Goal: Task Accomplishment & Management: Manage account settings

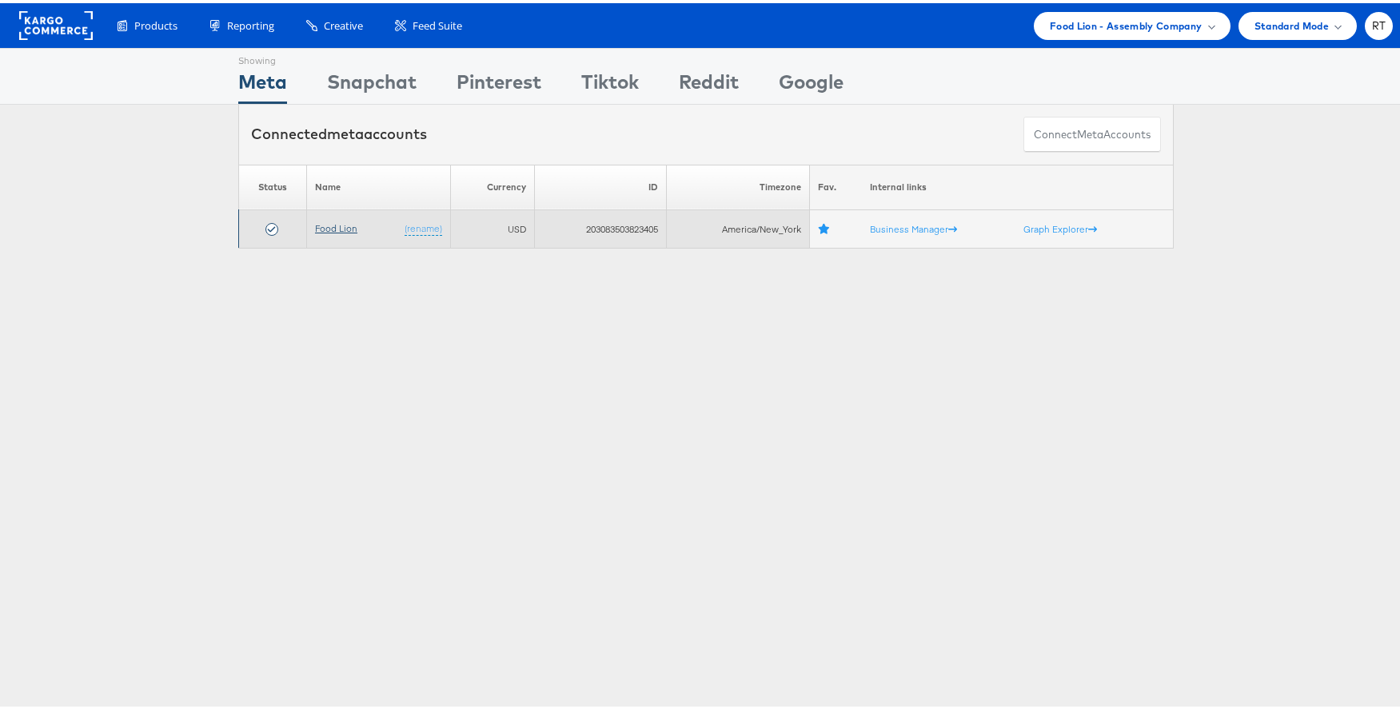
click at [323, 229] on link "Food Lion" at bounding box center [336, 225] width 42 height 12
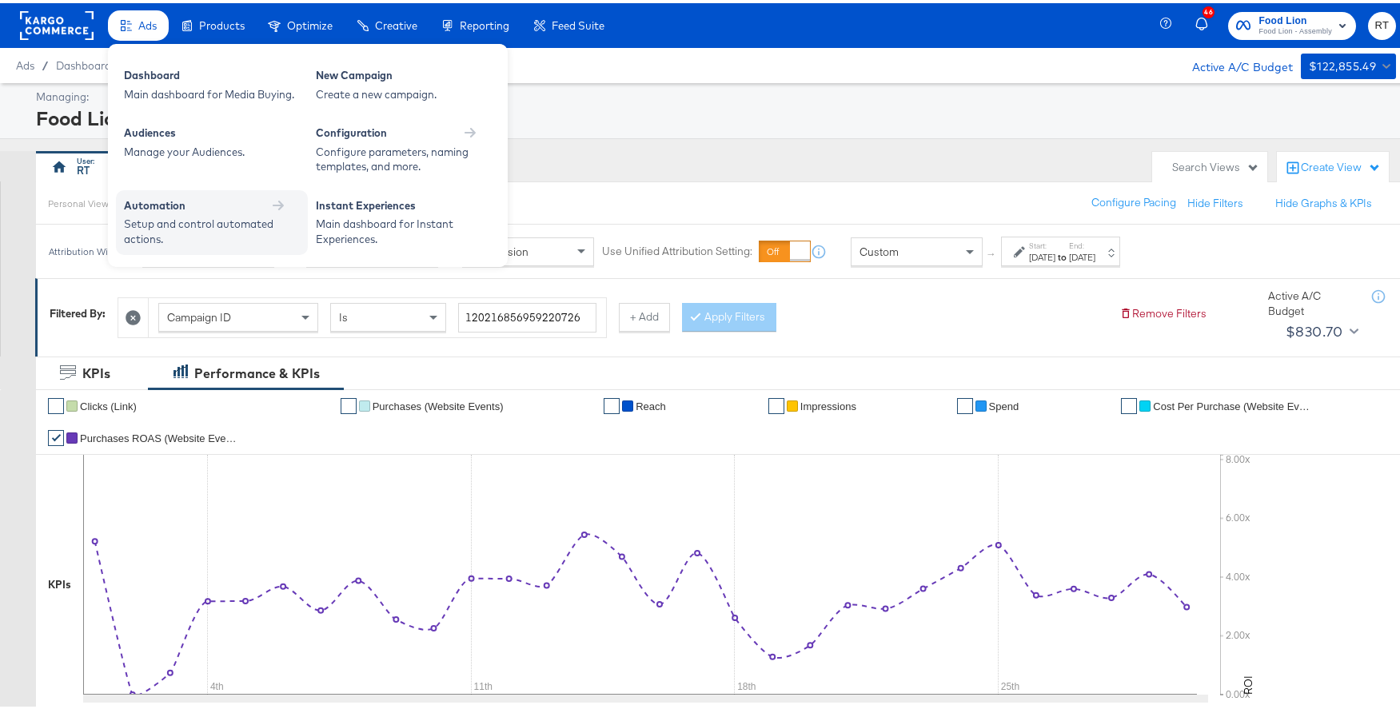
click at [154, 218] on div "Setup and control automated actions." at bounding box center [204, 228] width 160 height 30
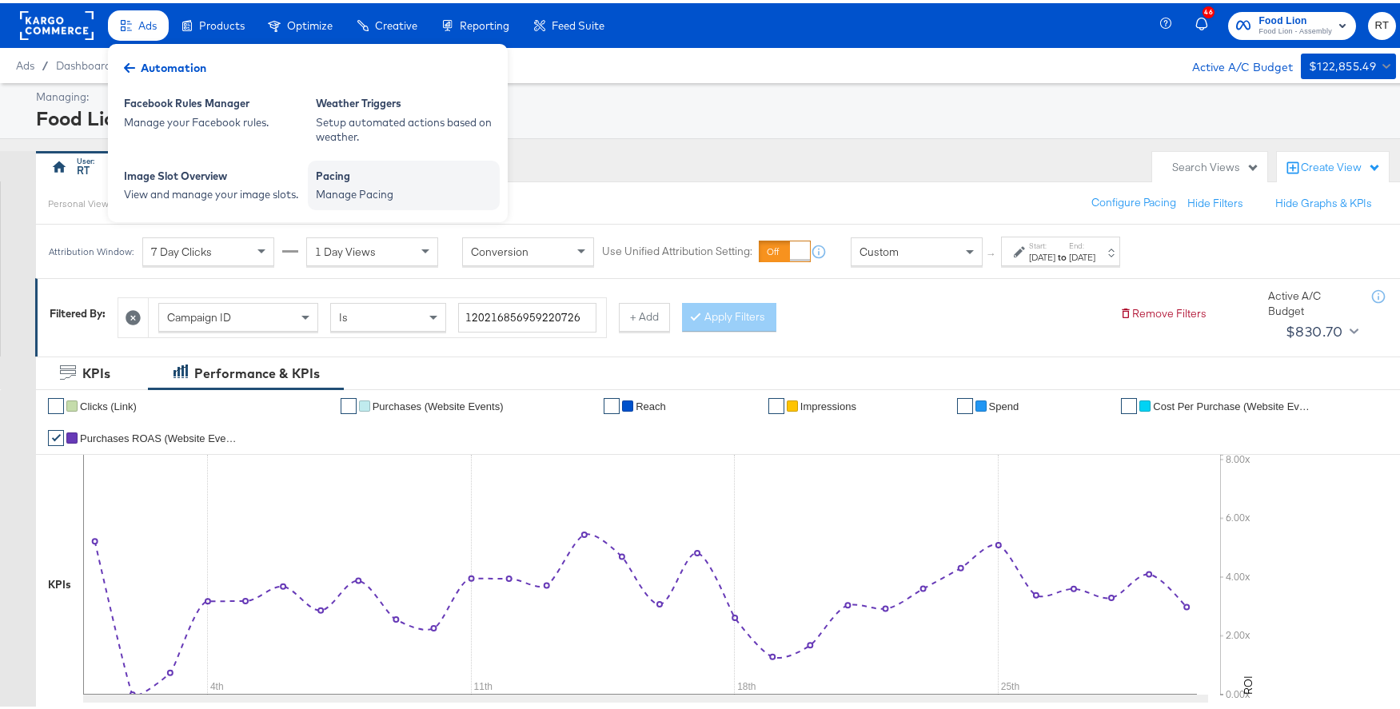
click at [372, 181] on div "Pacing" at bounding box center [404, 174] width 176 height 19
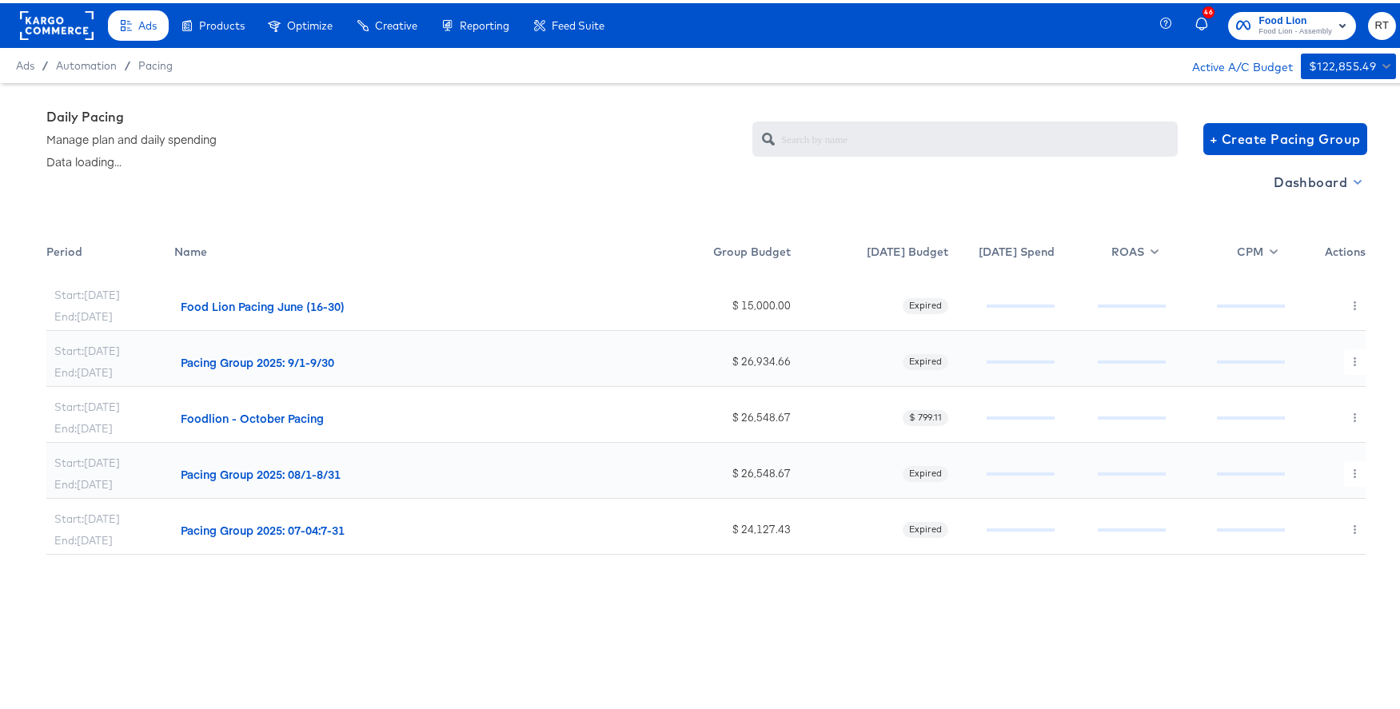
click at [1324, 181] on span "Dashboard" at bounding box center [1316, 179] width 86 height 22
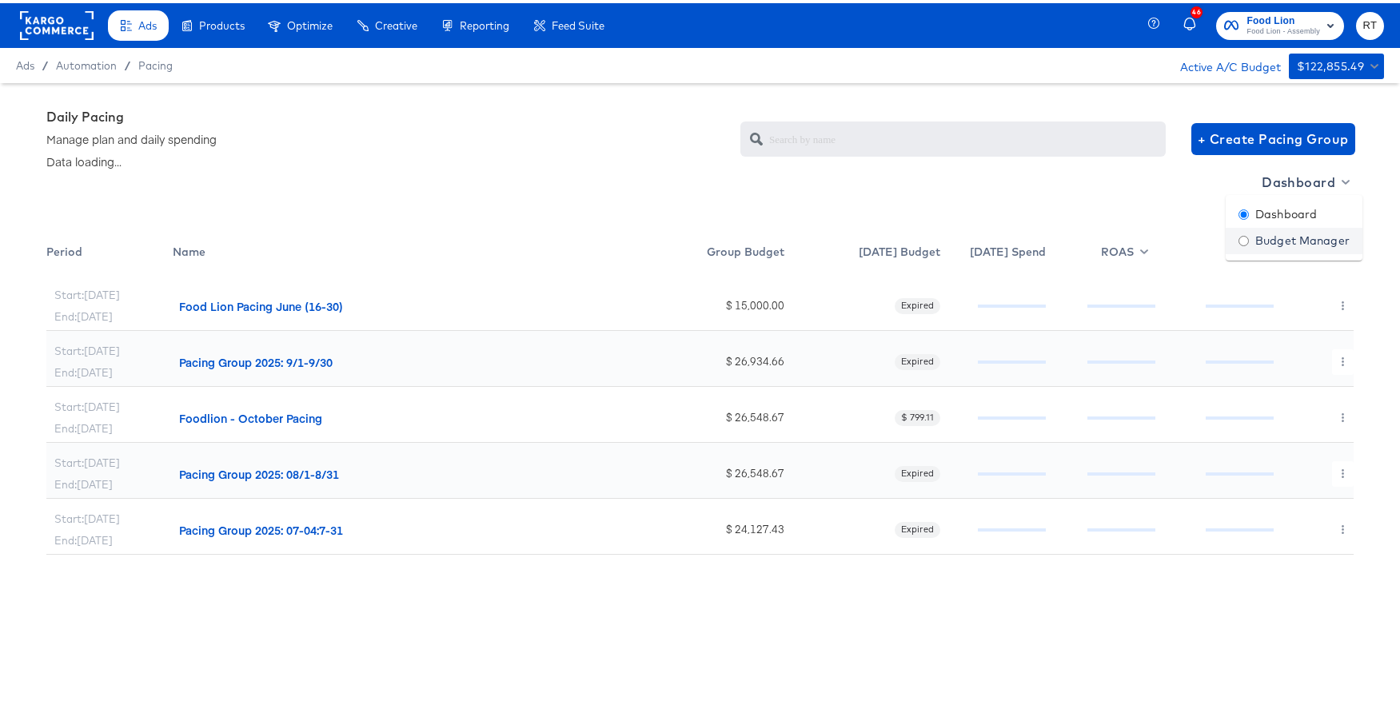
click at [1280, 245] on div "Budget Manager" at bounding box center [1293, 237] width 111 height 17
radio input "false"
radio input "true"
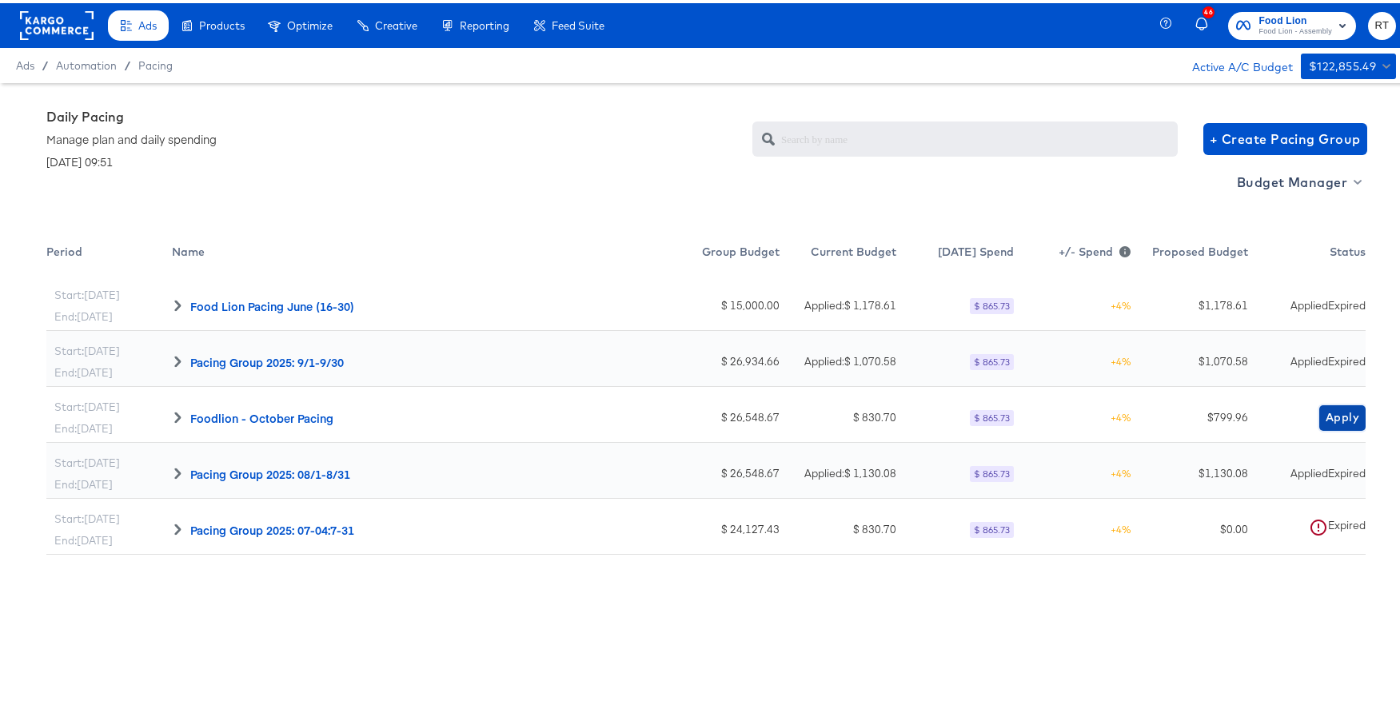
click at [1336, 421] on span "Apply" at bounding box center [1342, 414] width 34 height 20
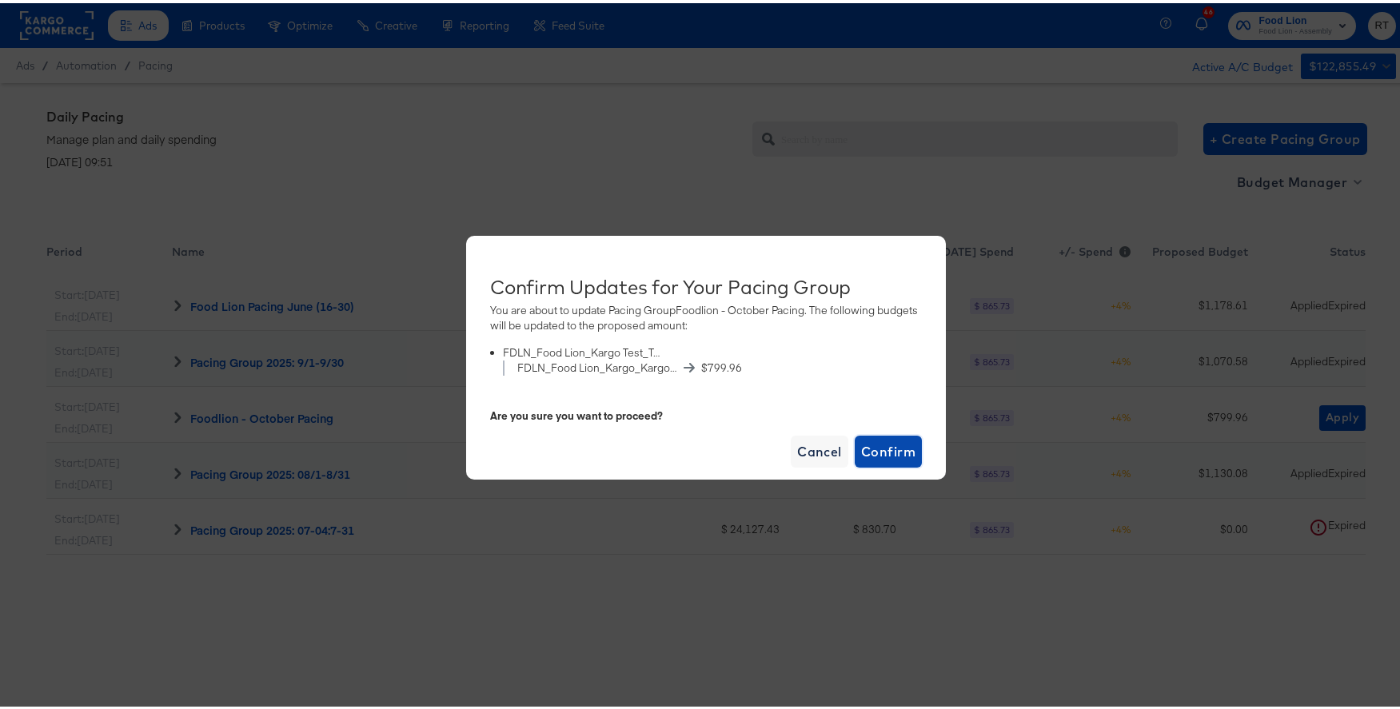
click at [886, 450] on span "Confirm" at bounding box center [888, 448] width 54 height 22
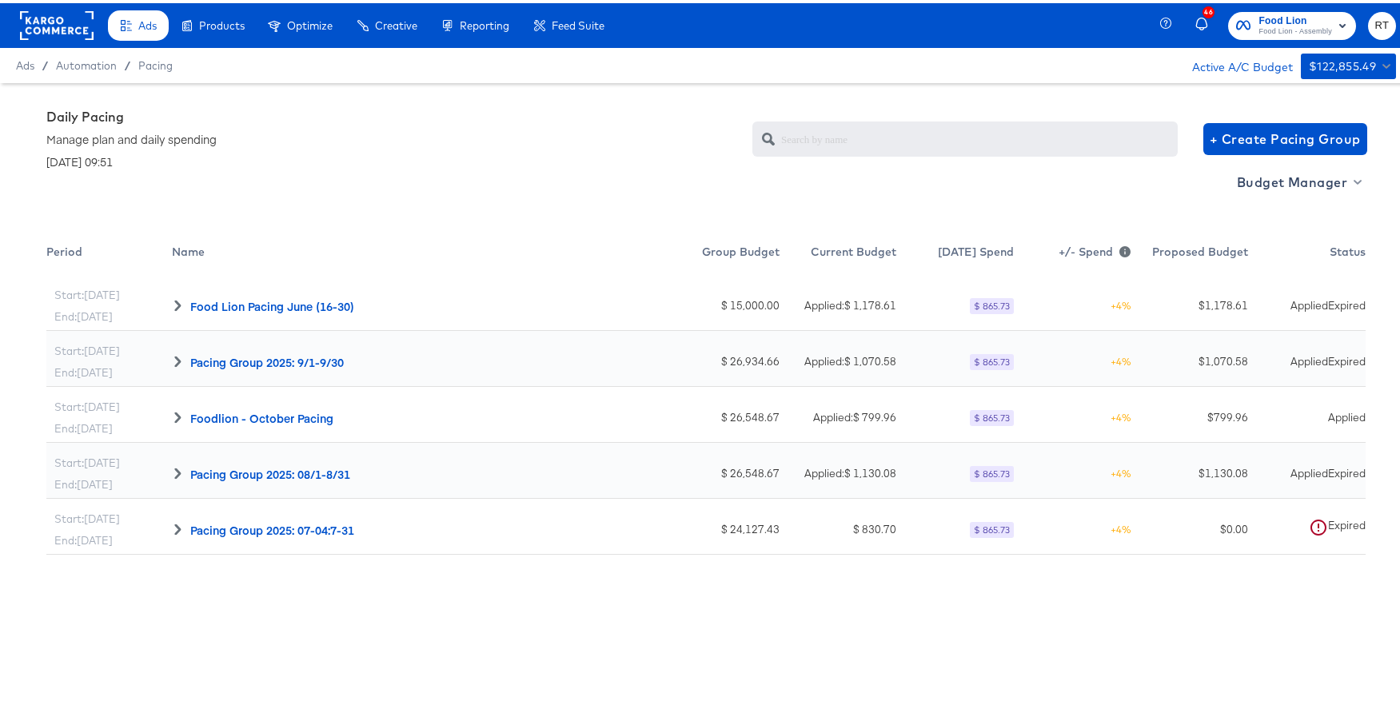
click at [960, 669] on div "Start: Jun 16th End: Jun 30th Food Lion Pacing June (16-30) $ 15,000.00 Applied…" at bounding box center [705, 532] width 1319 height 520
click at [56, 13] on rect at bounding box center [57, 22] width 74 height 29
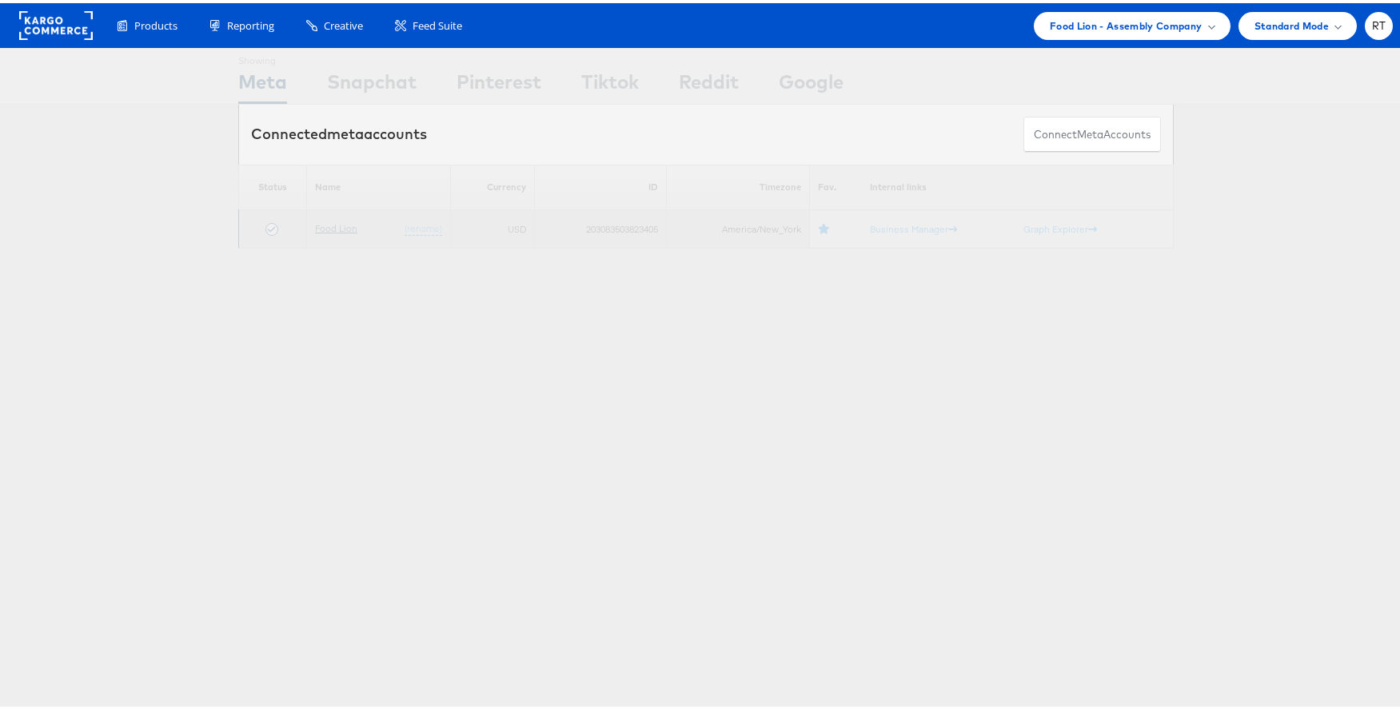
click at [332, 220] on link "Food Lion" at bounding box center [336, 225] width 42 height 12
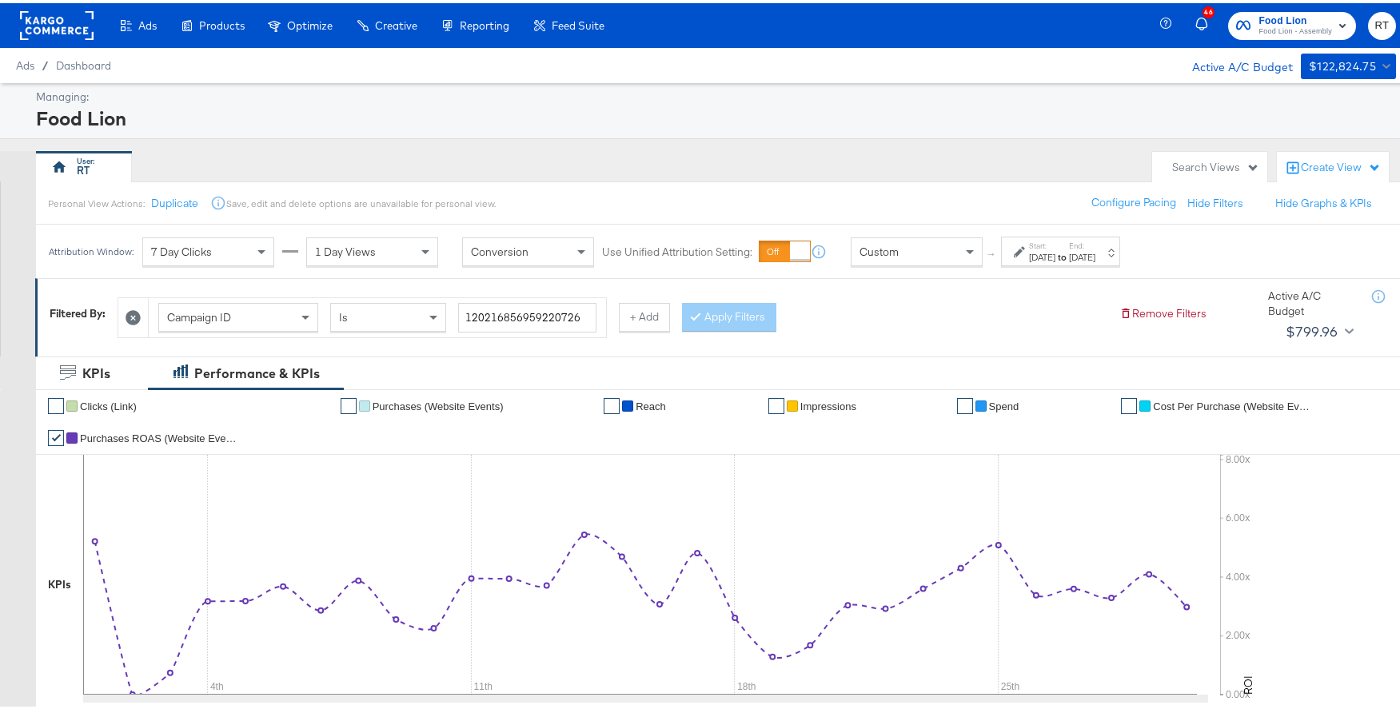
click at [127, 313] on icon at bounding box center [132, 314] width 15 height 15
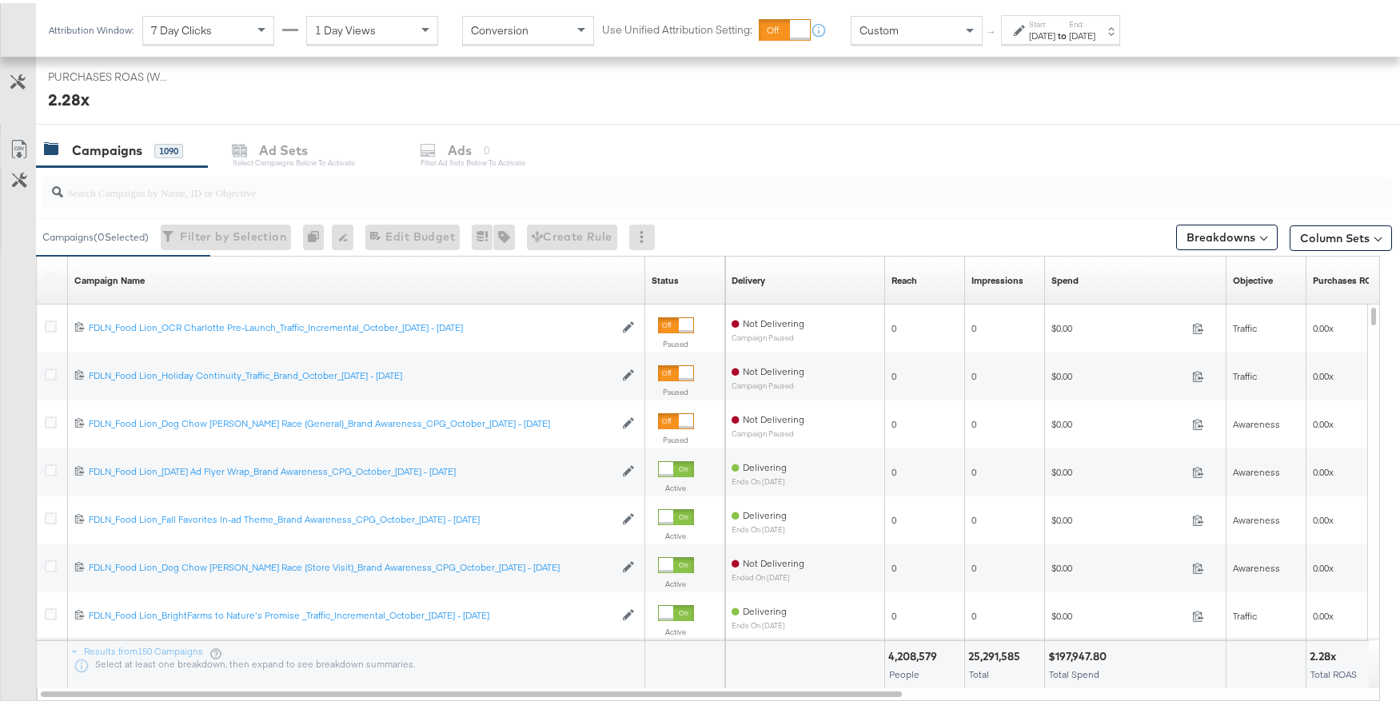
scroll to position [696, 0]
click at [727, 112] on div "SPEND SPEND $197,947.80 REACH REACH 4,208,579 IMPRESSIONS IMPRESSIONS 25,291,58…" at bounding box center [724, 59] width 1376 height 123
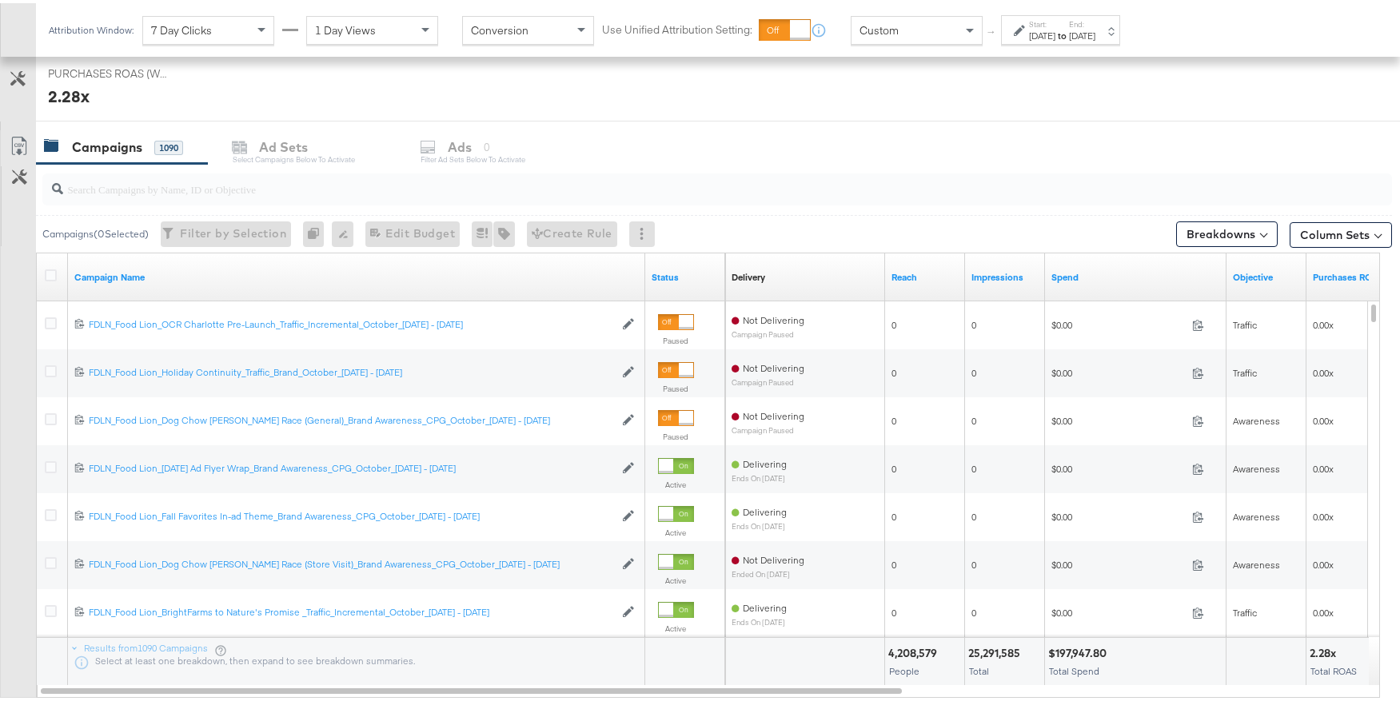
scroll to position [699, 0]
click at [407, 185] on input "search" at bounding box center [665, 178] width 1205 height 31
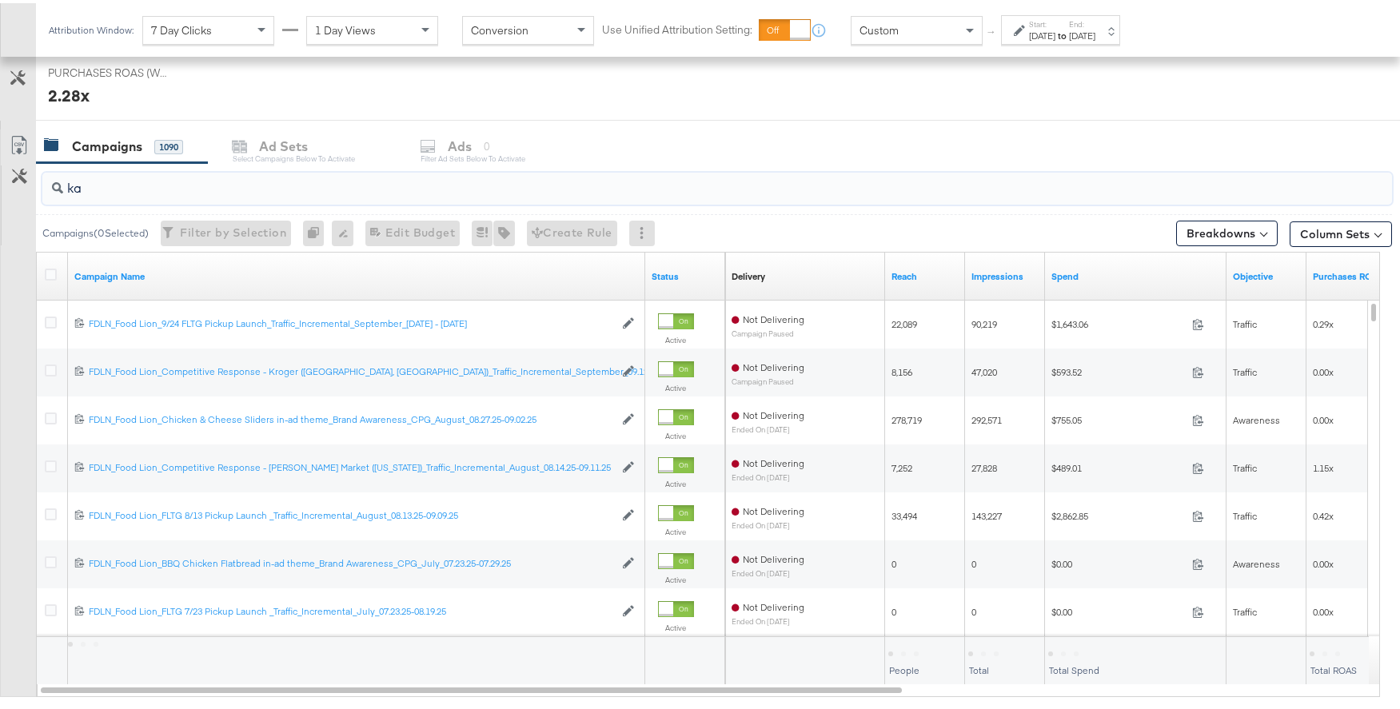
scroll to position [645, 0]
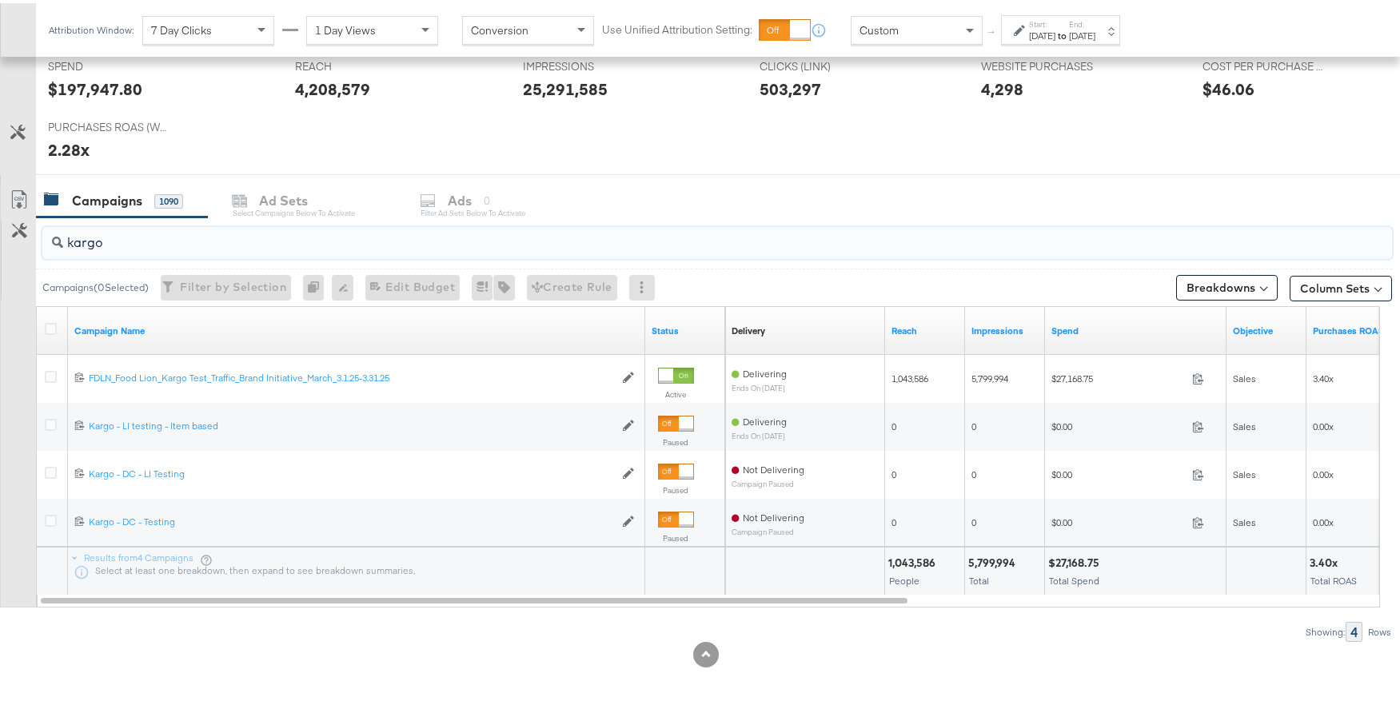
type input "kargo"
click at [1044, 20] on label "Start:" at bounding box center [1042, 21] width 26 height 10
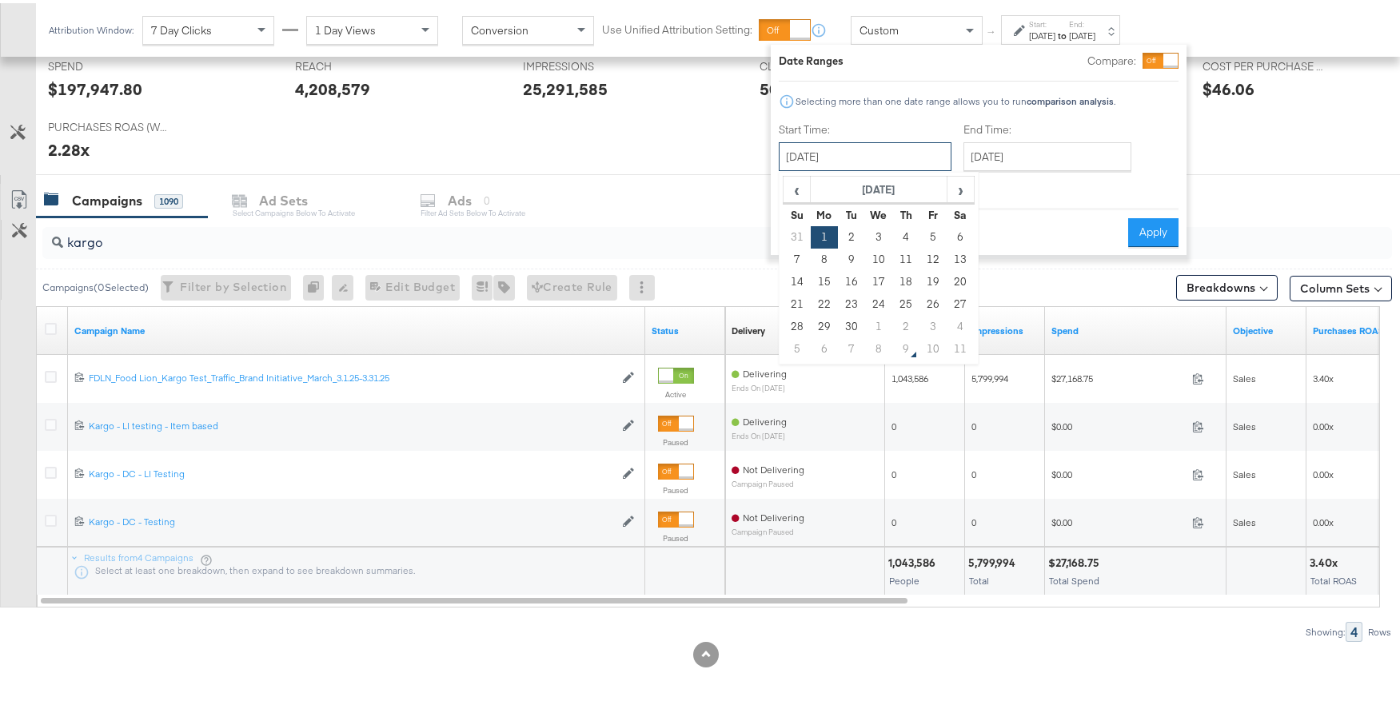
click at [845, 151] on input "[DATE]" at bounding box center [864, 153] width 173 height 29
click at [796, 190] on span "‹" at bounding box center [796, 186] width 25 height 24
click at [796, 189] on span "‹" at bounding box center [796, 186] width 25 height 24
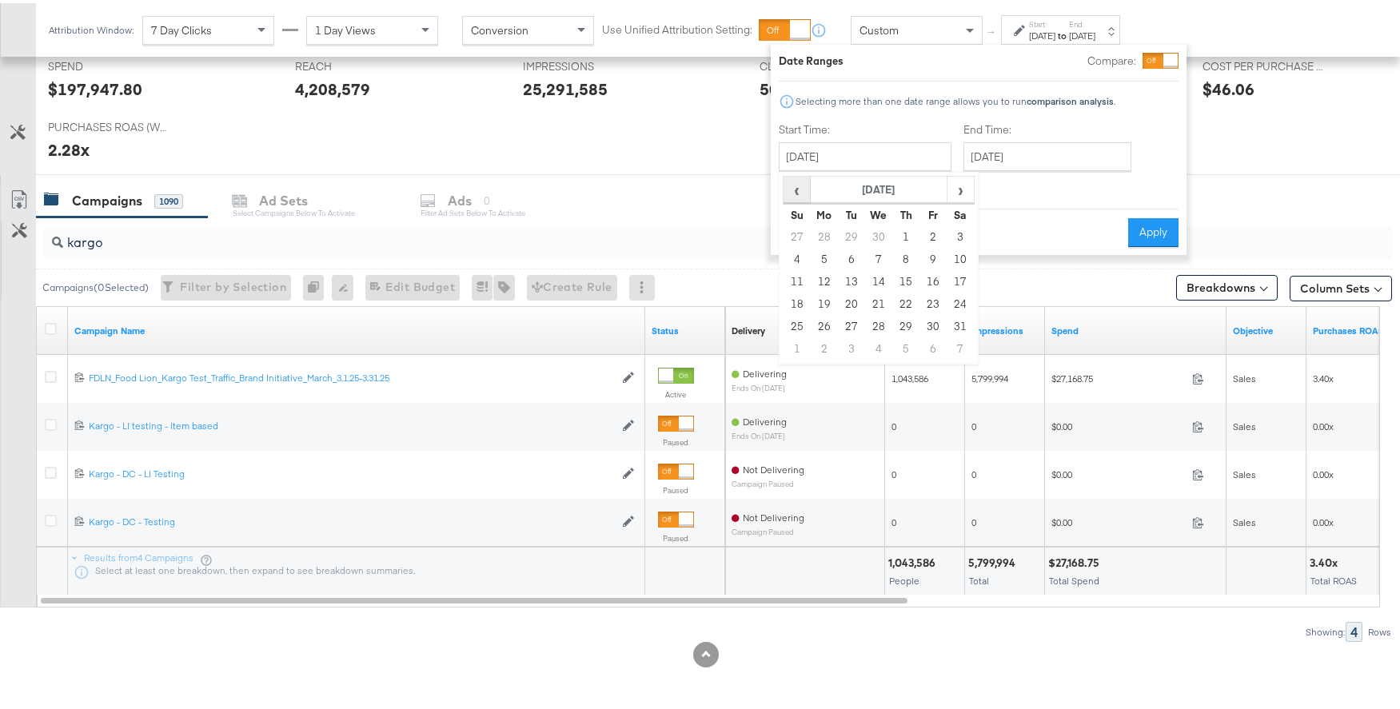
click at [796, 188] on span "‹" at bounding box center [796, 186] width 25 height 24
drag, startPoint x: 959, startPoint y: 234, endPoint x: 1119, endPoint y: 233, distance: 159.9
click at [959, 234] on td "1" at bounding box center [959, 234] width 27 height 22
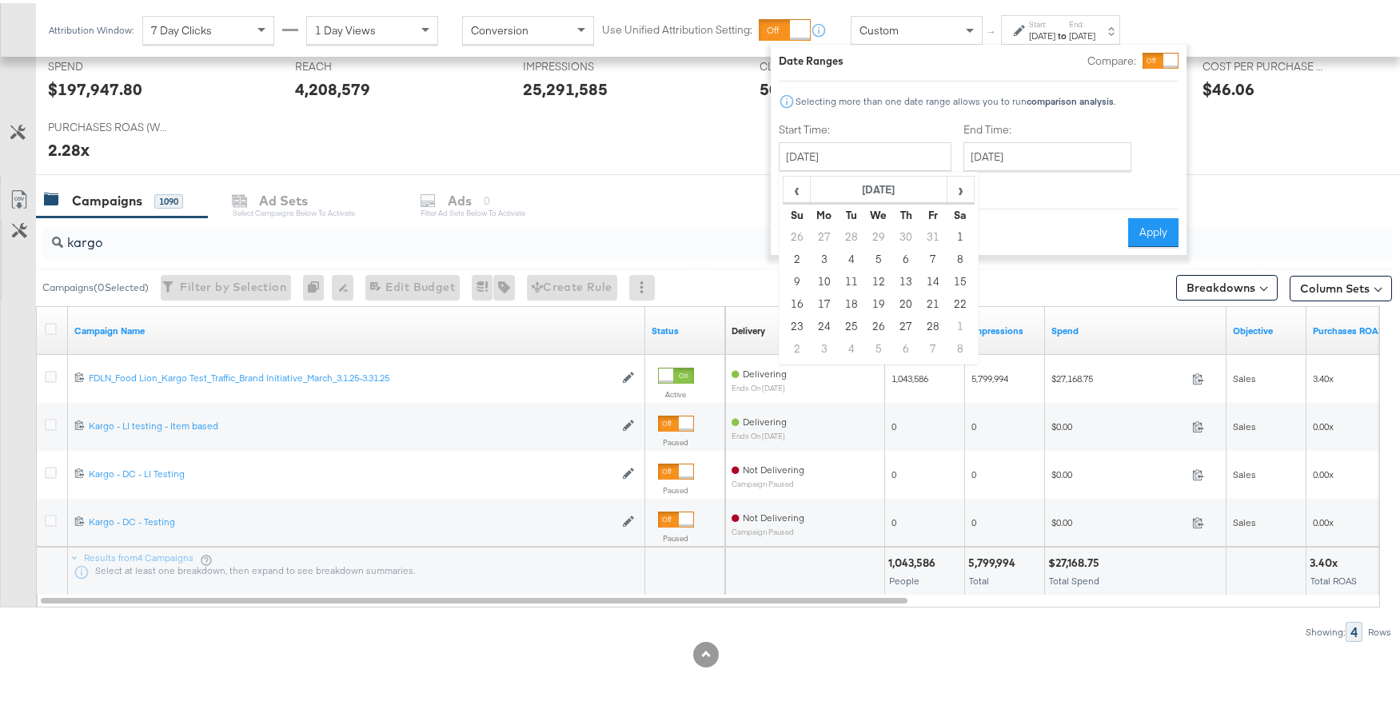
type input "[DATE]"
click at [1139, 226] on button "Apply" at bounding box center [1152, 229] width 50 height 29
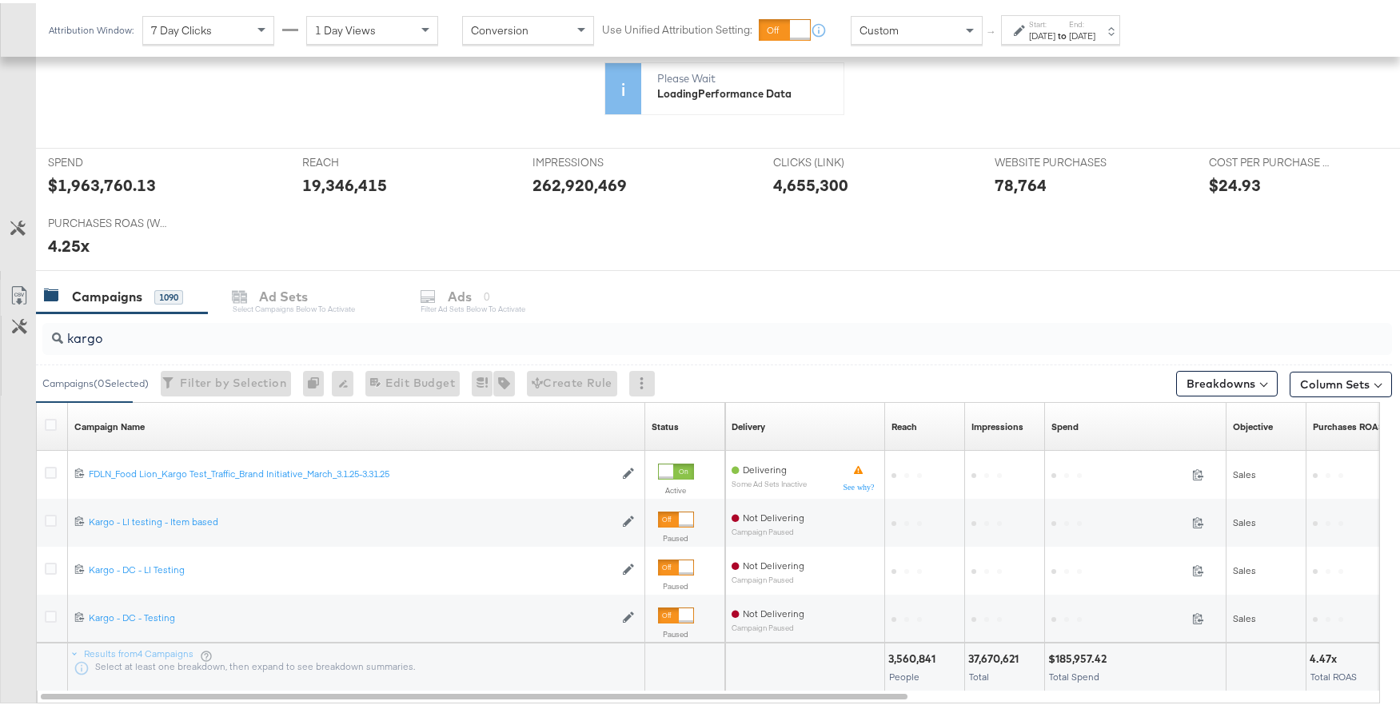
scroll to position [489, 0]
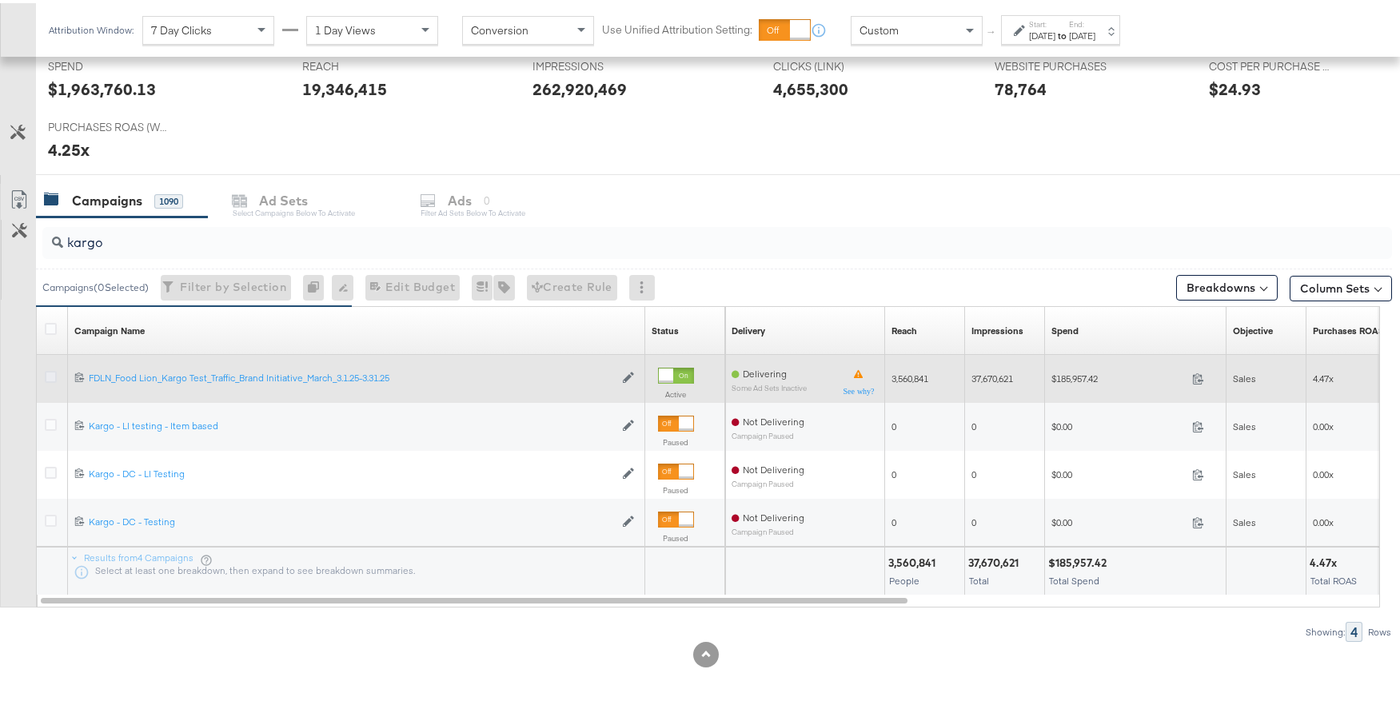
click at [54, 370] on icon at bounding box center [51, 374] width 12 height 12
click at [0, 0] on input "checkbox" at bounding box center [0, 0] width 0 height 0
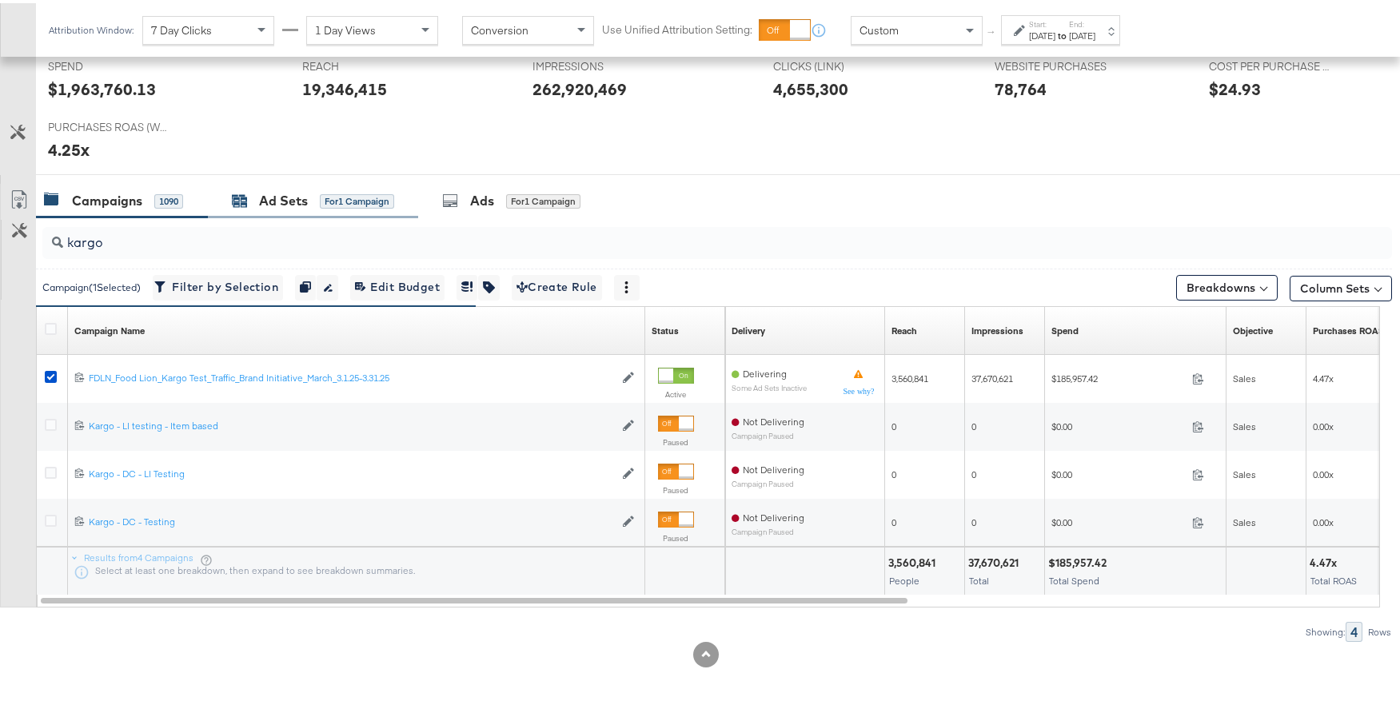
click at [289, 203] on div "Ad Sets" at bounding box center [283, 198] width 49 height 18
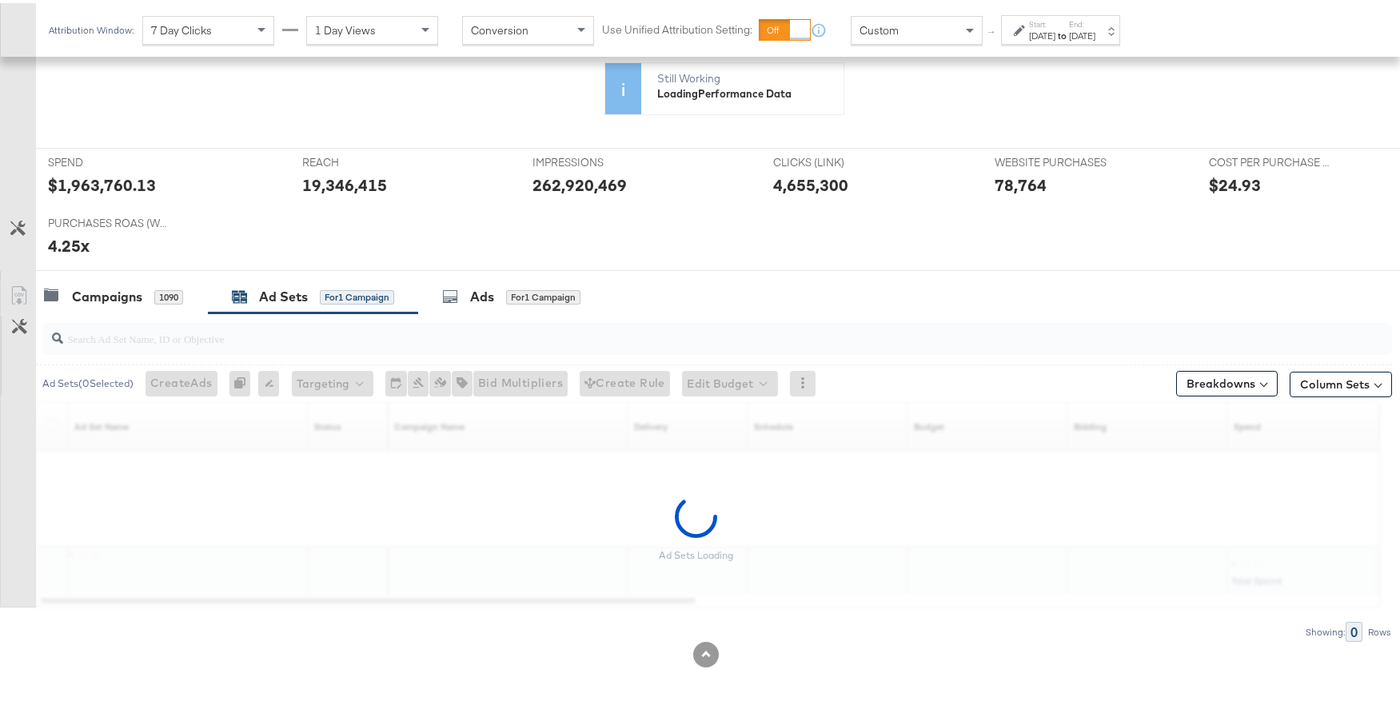
scroll to position [393, 0]
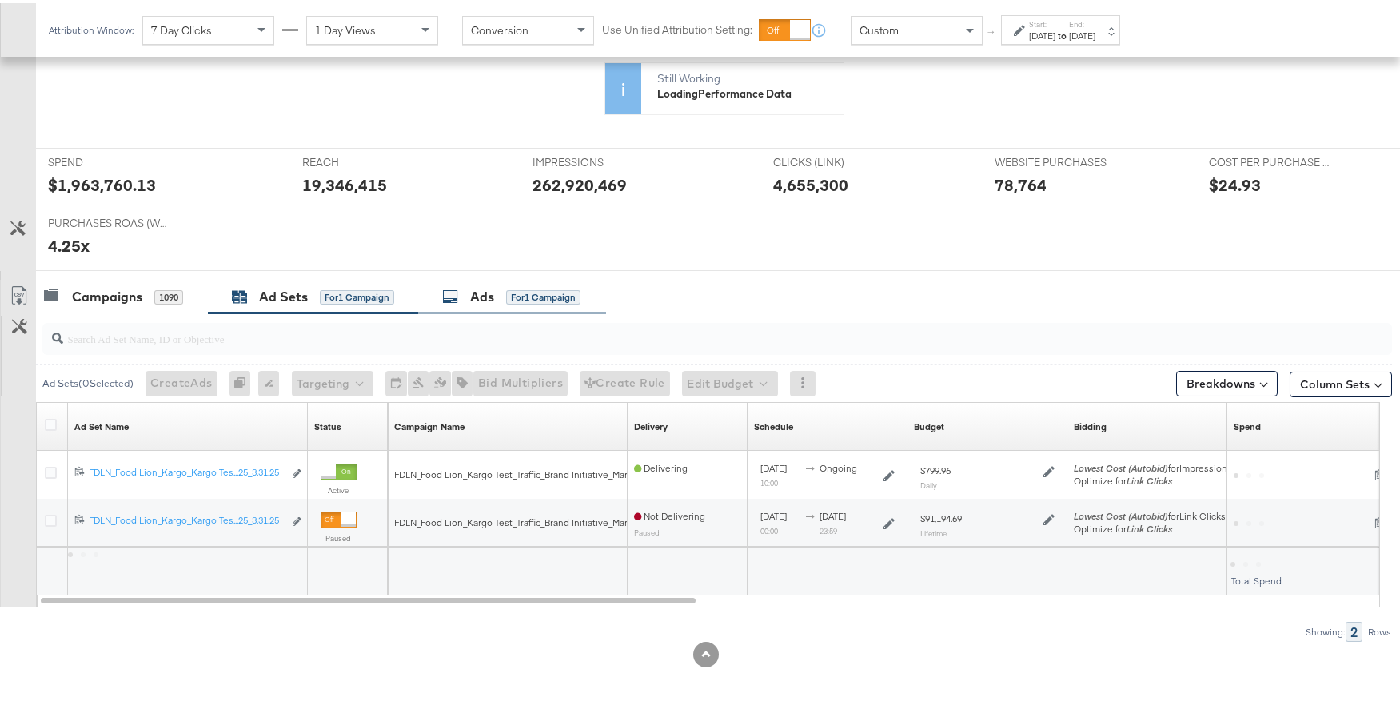
click at [497, 300] on div "Ads for 1 Campaign" at bounding box center [511, 294] width 138 height 18
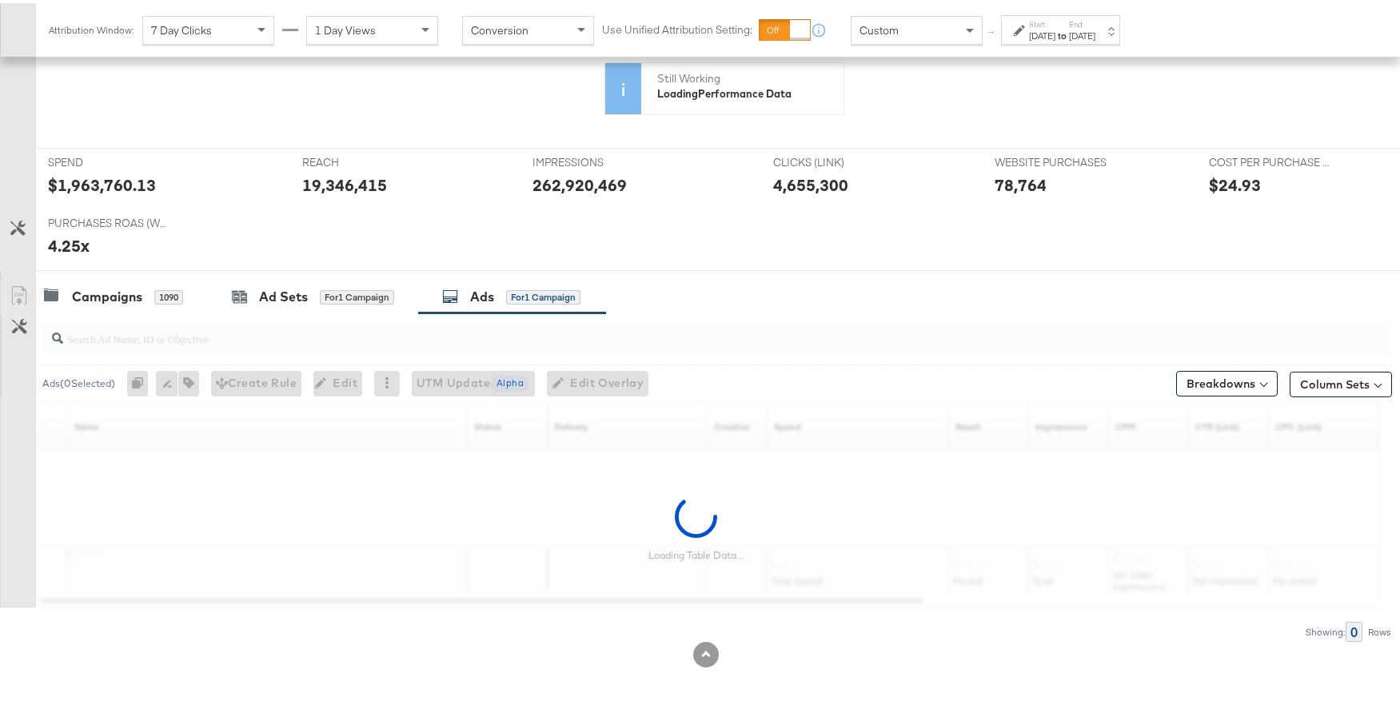
scroll to position [489, 0]
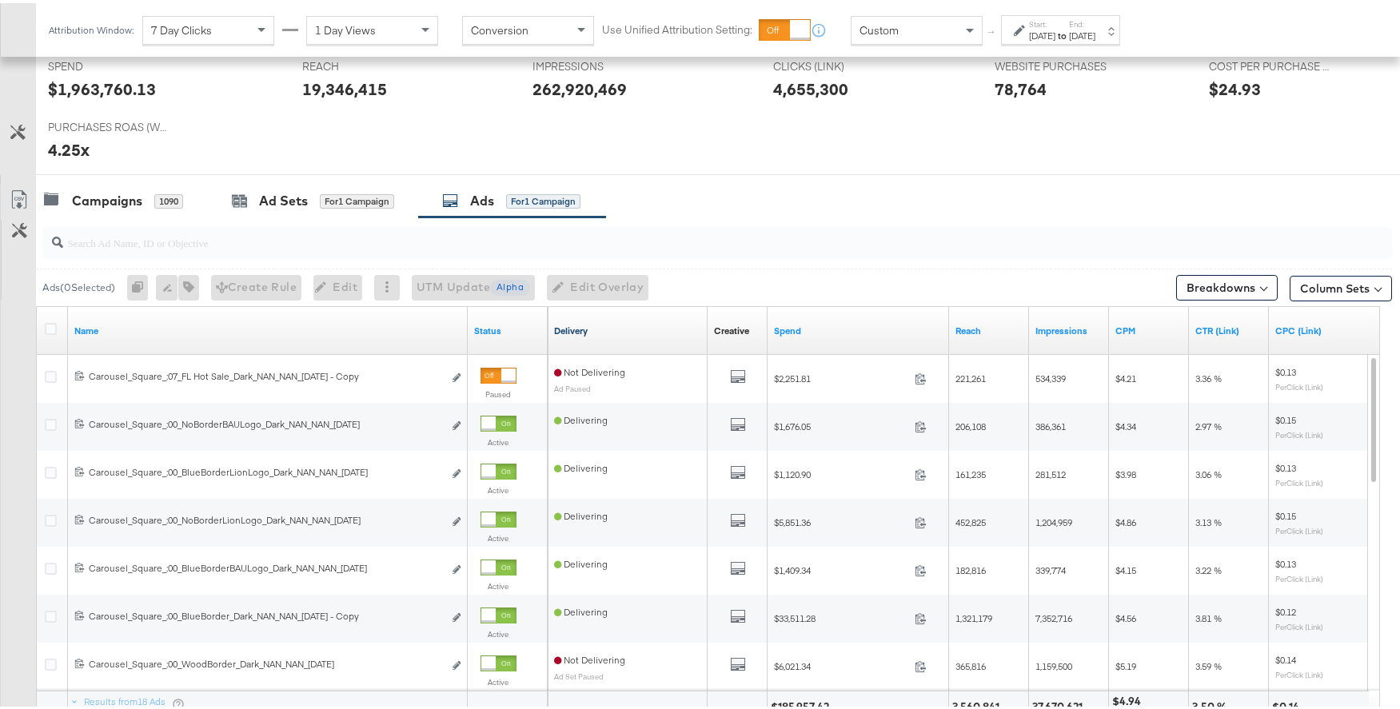
click at [248, 245] on input "search" at bounding box center [665, 232] width 1205 height 31
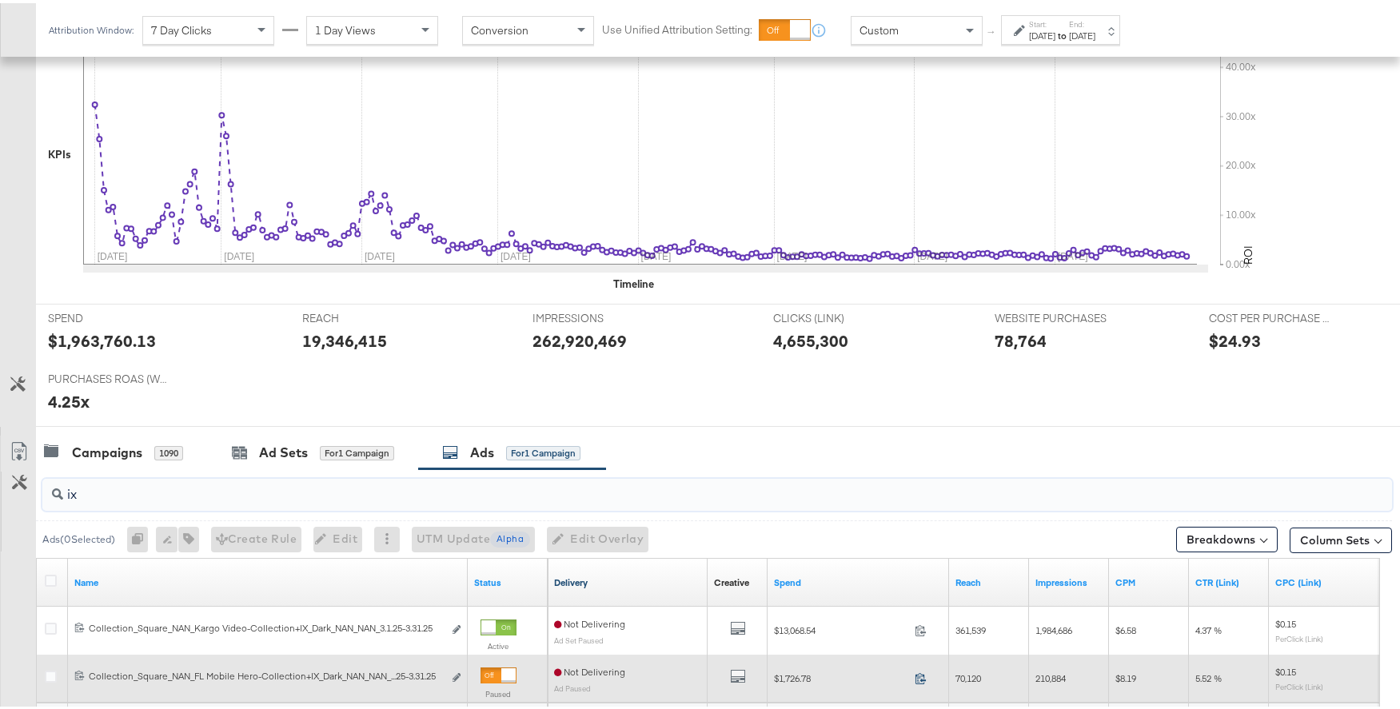
scroll to position [549, 0]
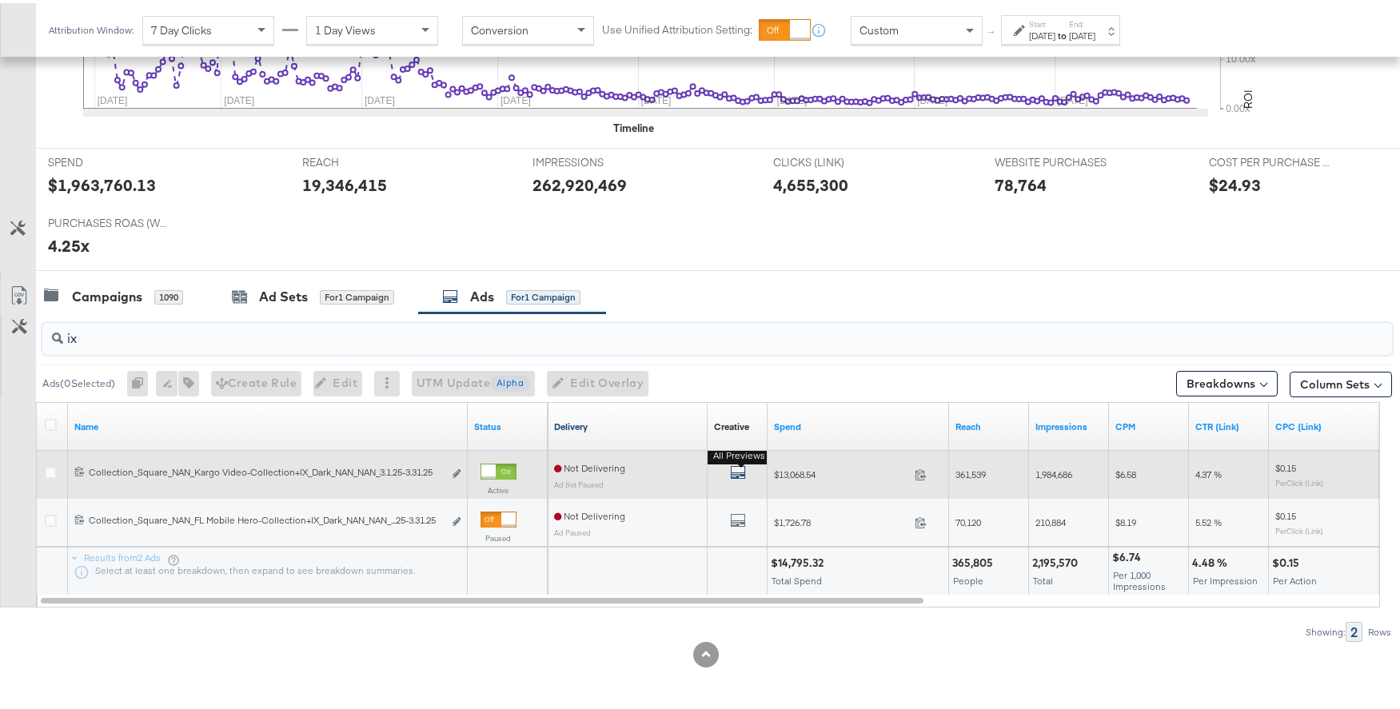
type input "ix"
click at [739, 471] on icon "default" at bounding box center [738, 469] width 16 height 16
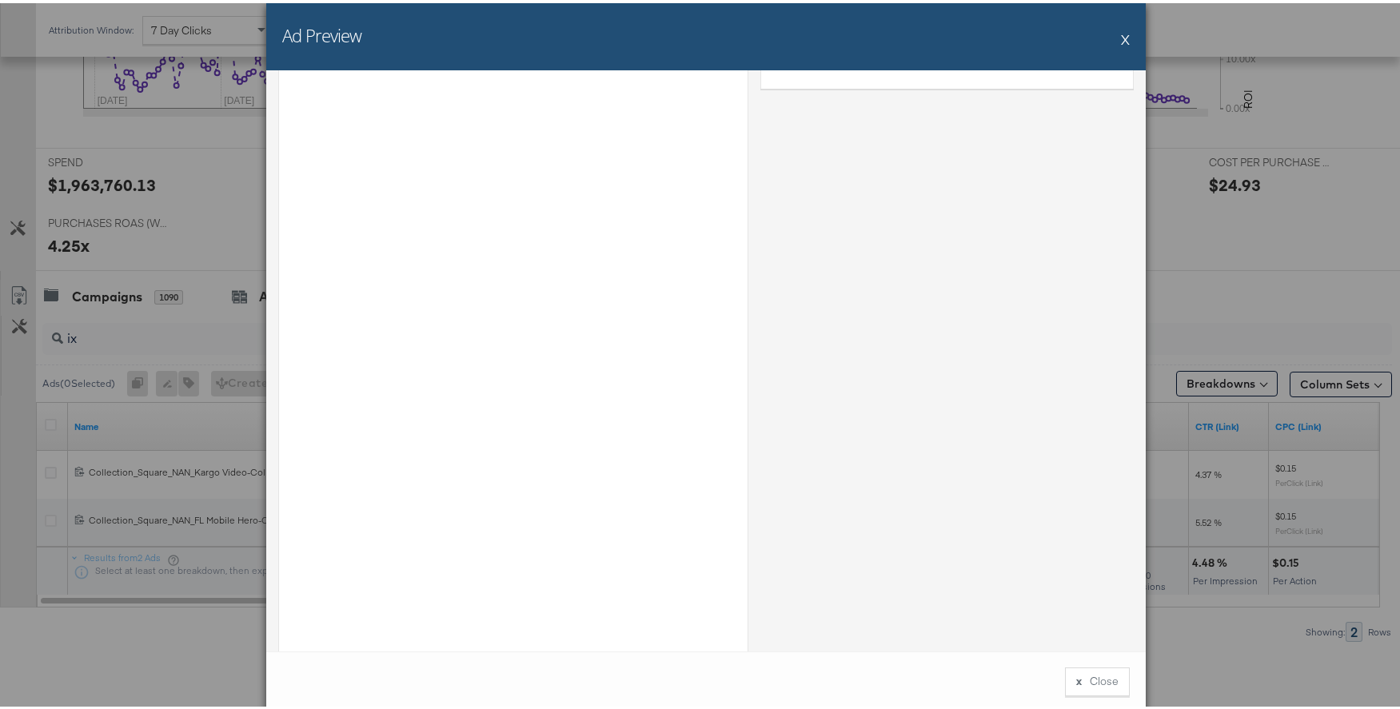
scroll to position [49, 0]
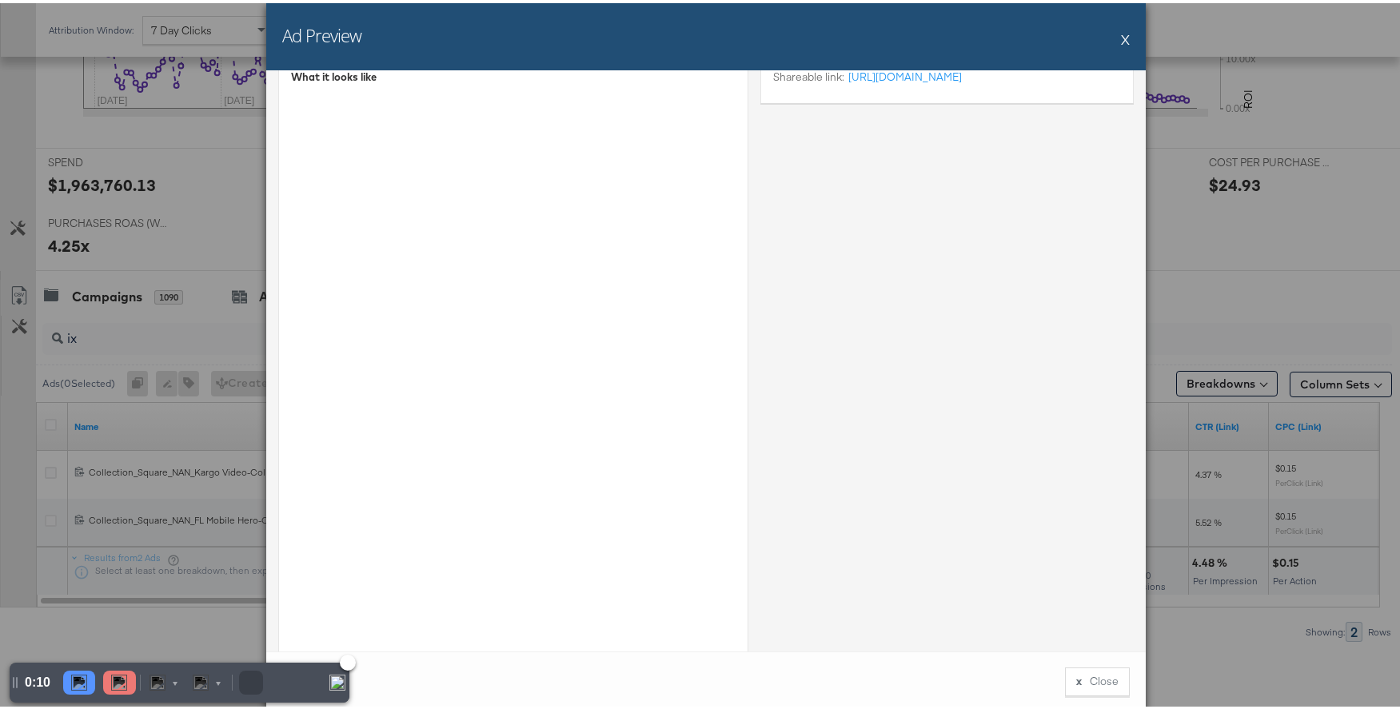
click at [118, 682] on img at bounding box center [119, 679] width 16 height 16
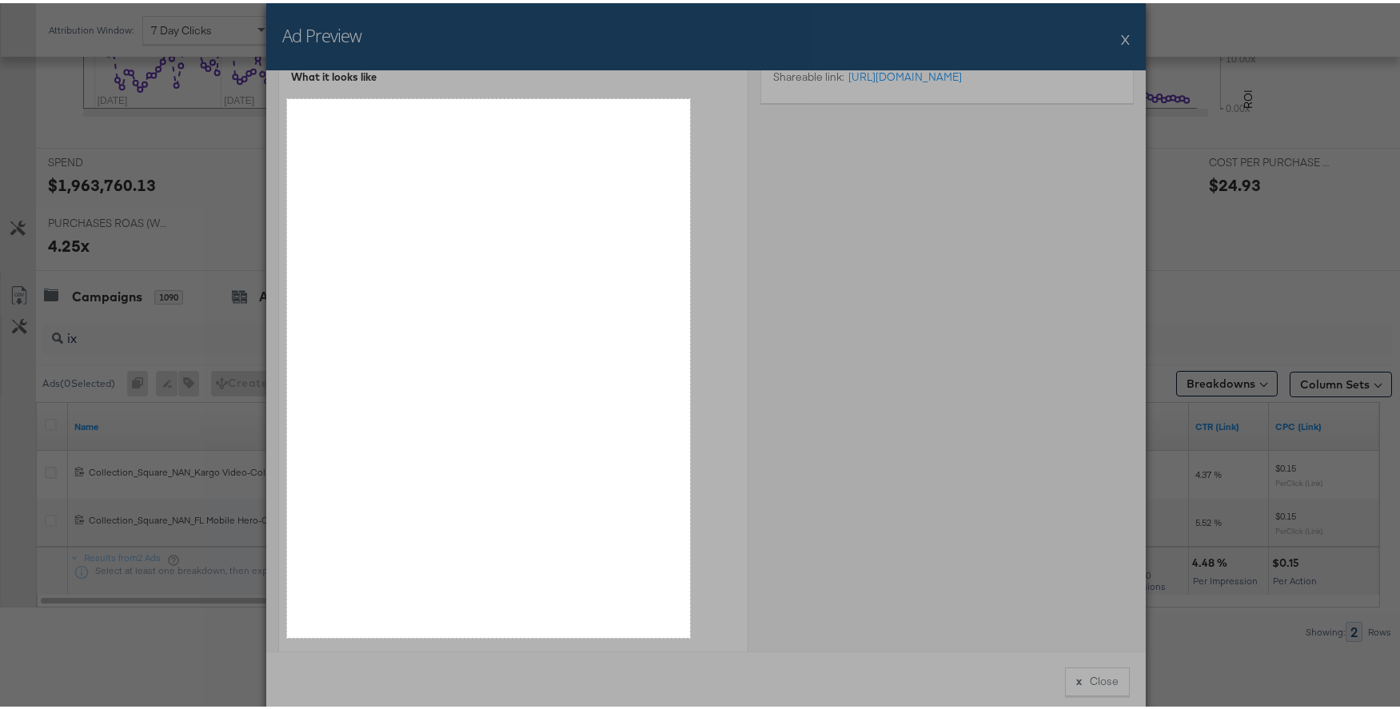
drag, startPoint x: 690, startPoint y: 635, endPoint x: 287, endPoint y: 96, distance: 672.7
click at [287, 96] on div "Size: Record" at bounding box center [706, 354] width 1412 height 709
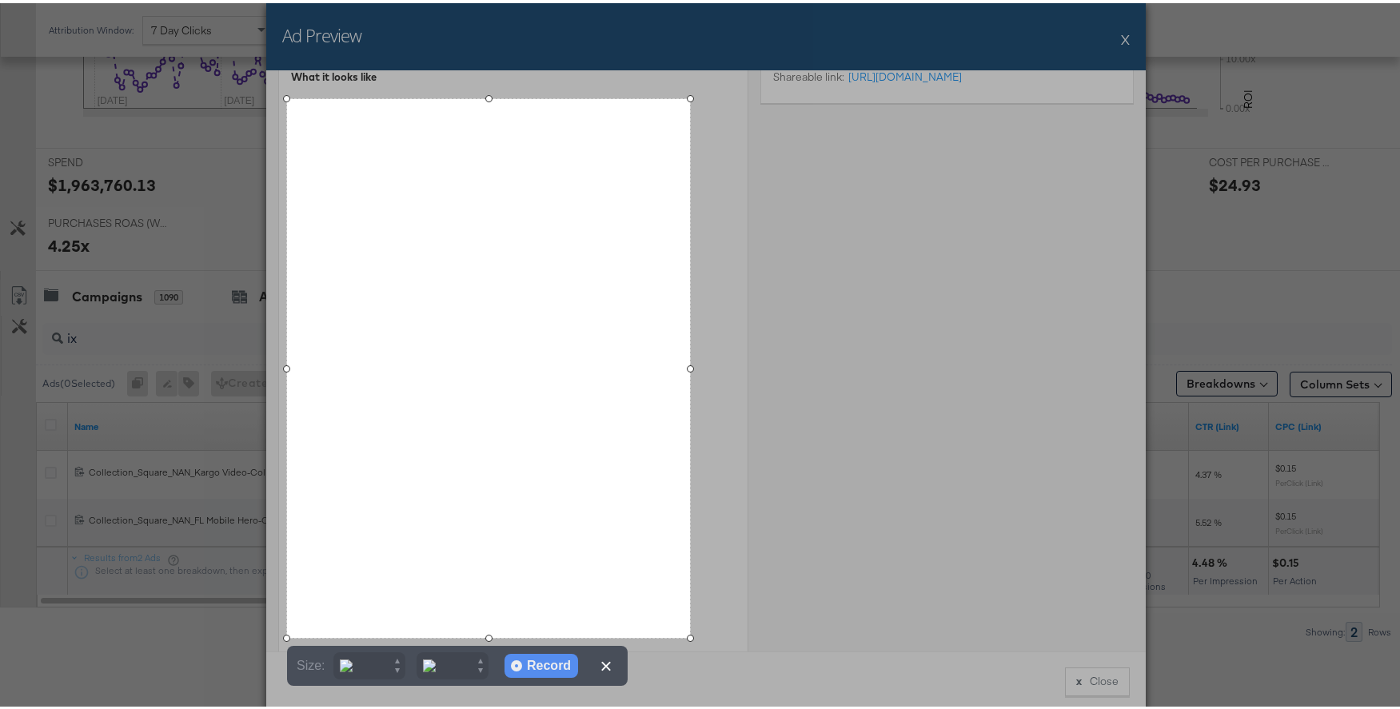
click at [542, 670] on div "Record" at bounding box center [549, 663] width 44 height 24
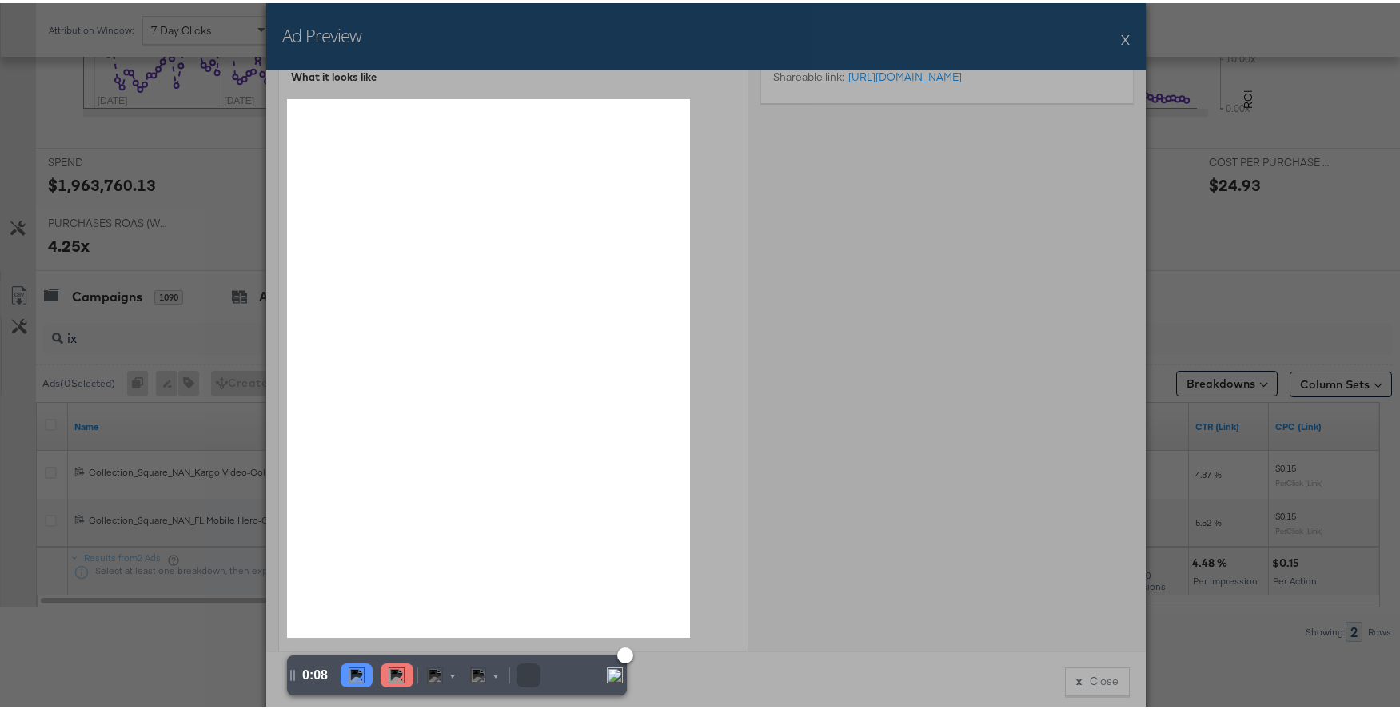
click at [399, 674] on img at bounding box center [396, 672] width 16 height 16
